Goal: Information Seeking & Learning: Learn about a topic

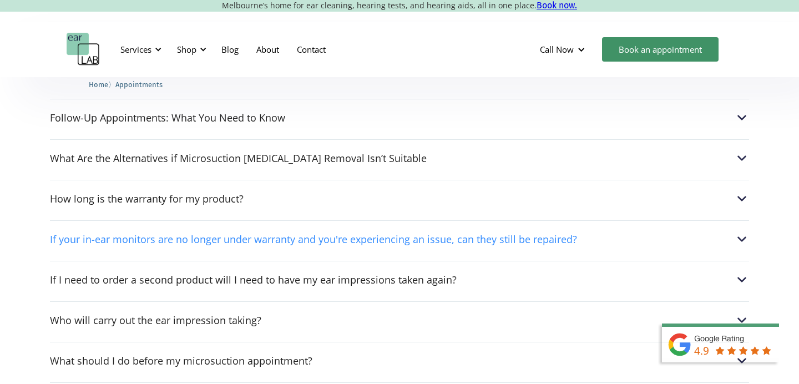
scroll to position [867, 0]
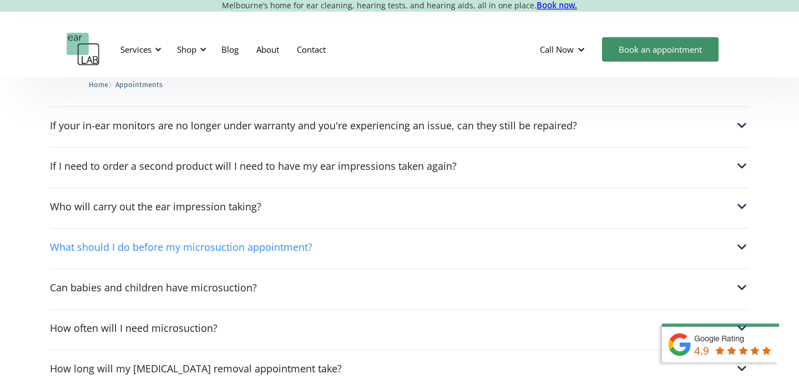
click at [310, 244] on div "What should I do before my microsuction appointment?" at bounding box center [399, 247] width 699 height 14
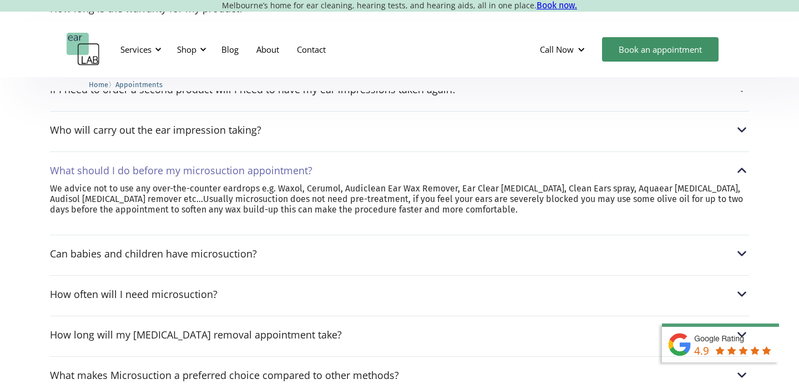
scroll to position [946, 0]
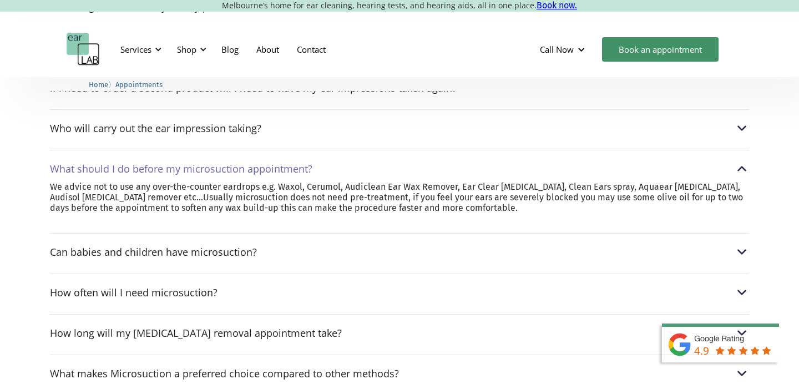
click at [279, 300] on div "How often will I need microsuction? Everyone produces ear wax at a different ra…" at bounding box center [399, 290] width 699 height 32
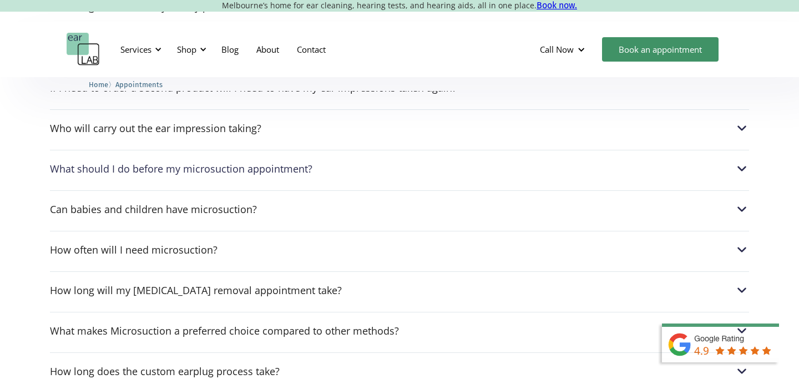
click at [285, 261] on div "How often will I need microsuction? Everyone produces ear wax at a different ra…" at bounding box center [399, 247] width 699 height 32
click at [230, 259] on div "How often will I need microsuction? Everyone produces ear wax at a different ra…" at bounding box center [399, 247] width 699 height 32
click at [231, 256] on div "How often will I need microsuction?" at bounding box center [399, 250] width 699 height 14
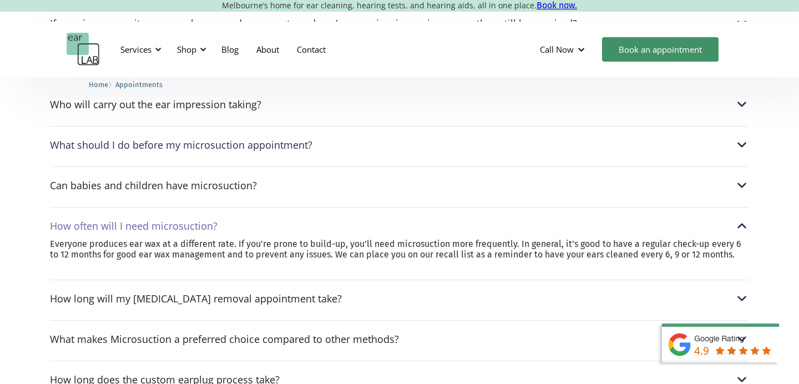
scroll to position [970, 0]
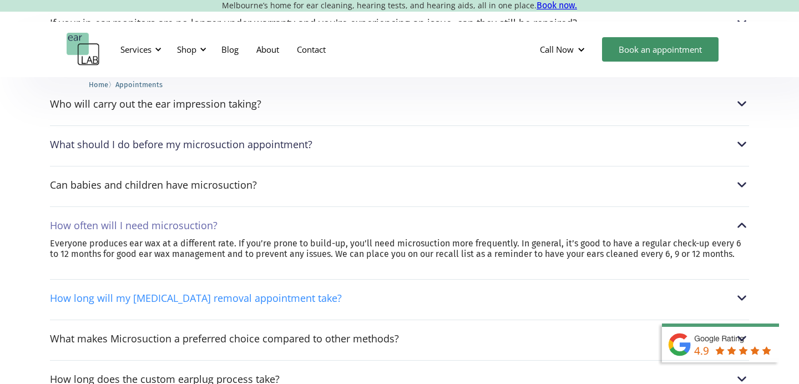
click at [220, 294] on div "How long will my [MEDICAL_DATA] removal appointment take?" at bounding box center [196, 297] width 292 height 11
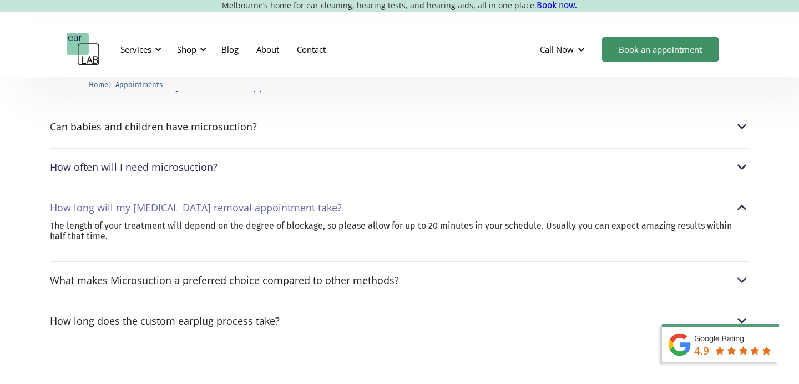
scroll to position [1031, 0]
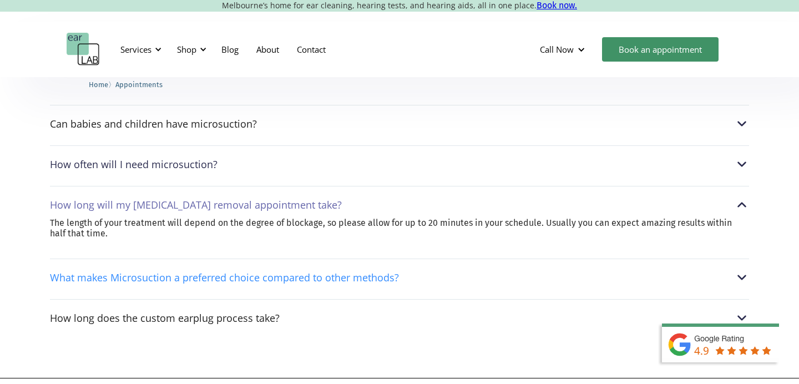
click at [231, 278] on div "What makes Microsuction a preferred choice compared to other methods?" at bounding box center [224, 277] width 349 height 11
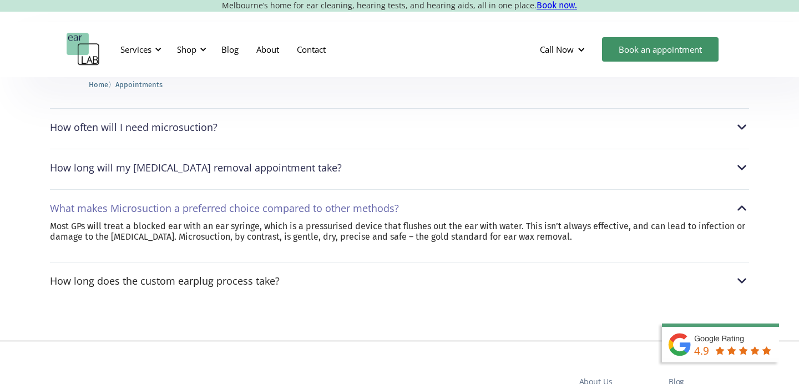
scroll to position [1068, 0]
click at [233, 281] on div "How long does the custom earplug process take?" at bounding box center [165, 281] width 230 height 11
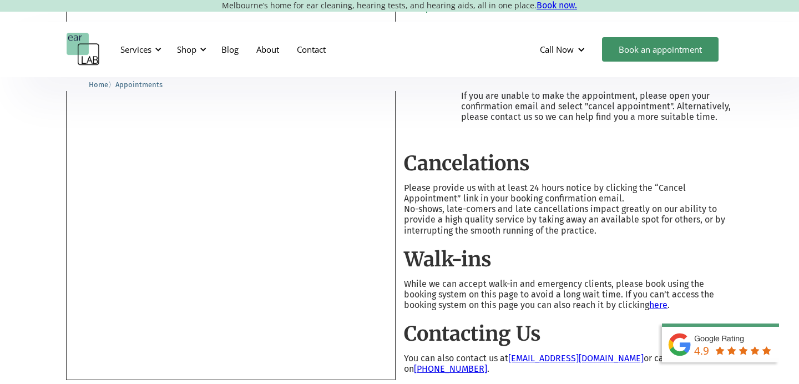
scroll to position [0, 0]
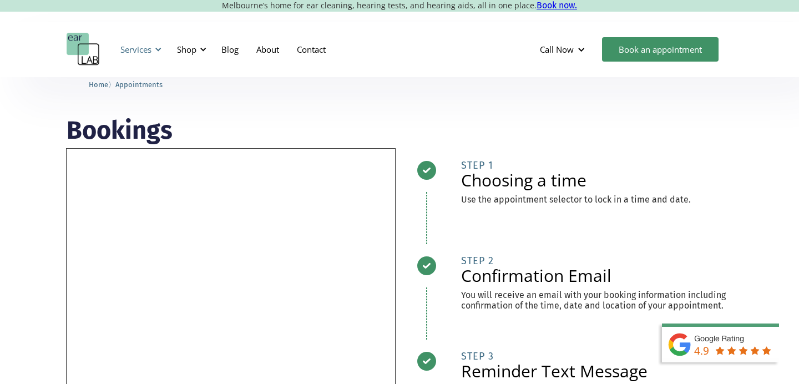
click at [140, 51] on div "Services" at bounding box center [135, 49] width 31 height 11
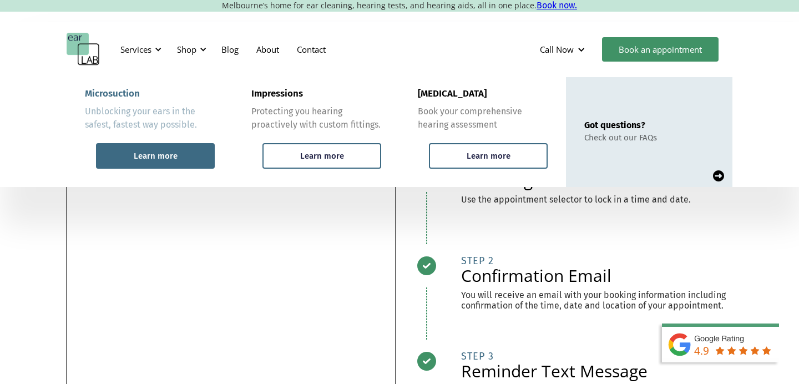
click at [162, 145] on div "Learn more" at bounding box center [155, 156] width 119 height 26
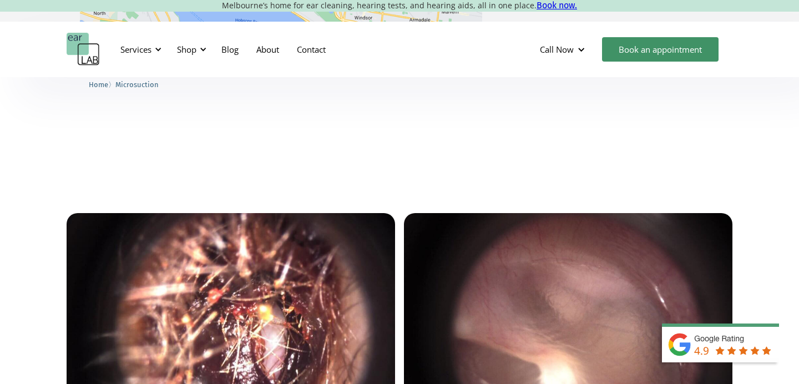
scroll to position [2284, 0]
